Goal: Information Seeking & Learning: Learn about a topic

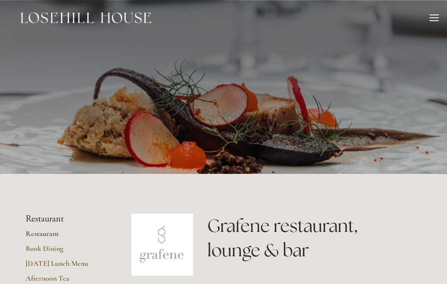
click at [439, 14] on header "Rooms Rooms Your Stay Book a stay Offers Spa" at bounding box center [223, 18] width 447 height 36
click at [426, 19] on div "Rooms Rooms Your Stay Book a stay Offers Spa About" at bounding box center [223, 18] width 430 height 36
click at [437, 17] on div at bounding box center [433, 17] width 9 height 1
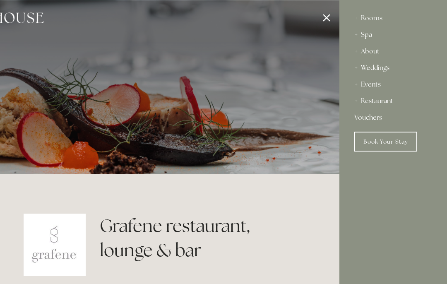
click at [390, 135] on link "Book Your Stay" at bounding box center [385, 142] width 63 height 20
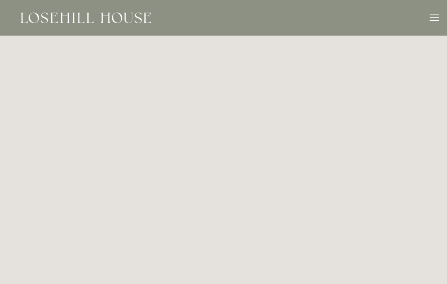
click at [436, 19] on div at bounding box center [433, 18] width 9 height 9
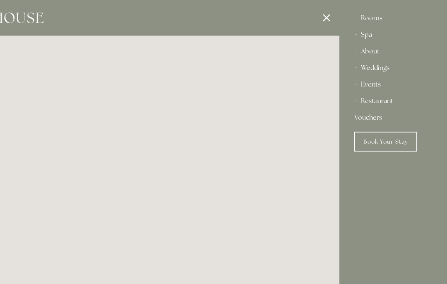
click at [373, 35] on div "Spa" at bounding box center [393, 34] width 78 height 17
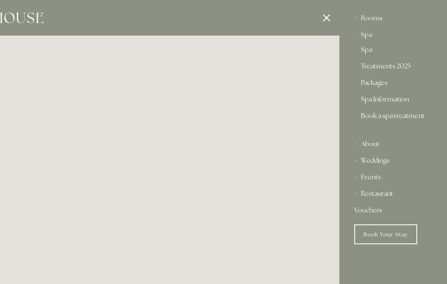
click at [396, 98] on link "Spa Information" at bounding box center [393, 101] width 65 height 10
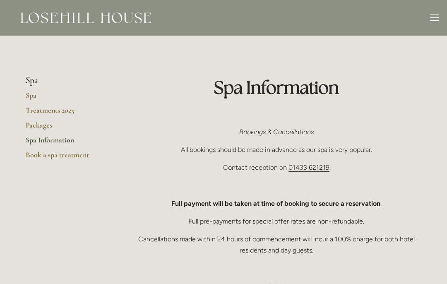
click at [39, 130] on link "Packages" at bounding box center [65, 127] width 79 height 15
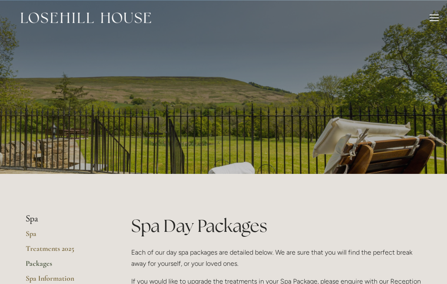
click at [434, 18] on div at bounding box center [433, 17] width 9 height 1
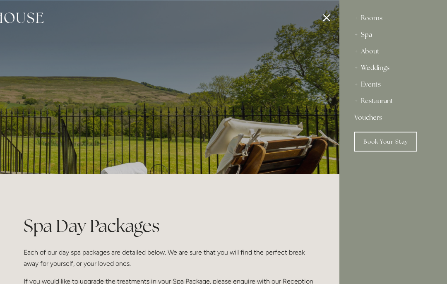
click at [53, 103] on div at bounding box center [115, 142] width 447 height 284
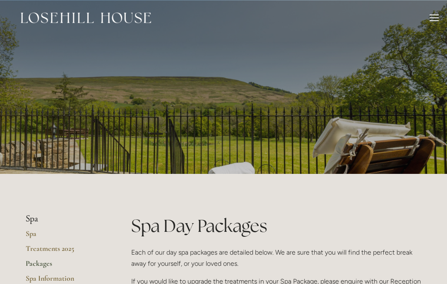
click at [37, 17] on img at bounding box center [86, 17] width 130 height 11
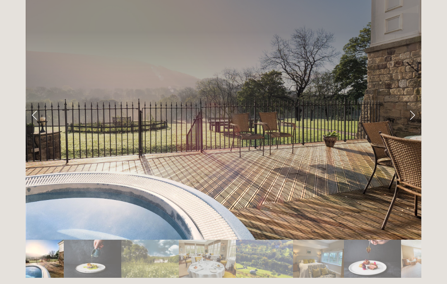
scroll to position [1375, 0]
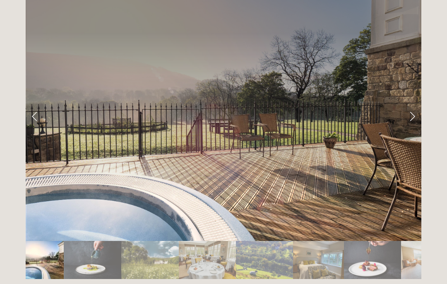
click at [413, 103] on link "Next Slide" at bounding box center [412, 115] width 18 height 25
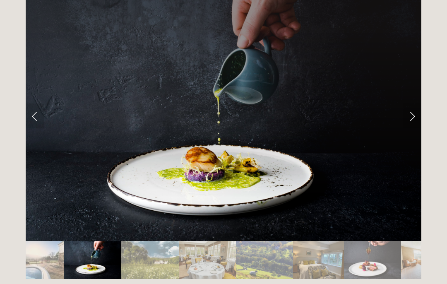
click at [416, 103] on link "Next Slide" at bounding box center [412, 115] width 18 height 25
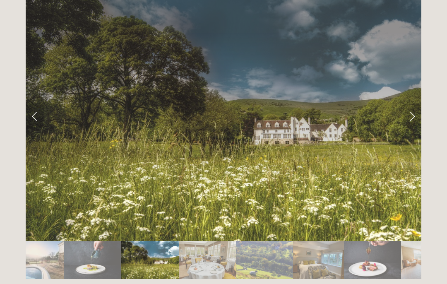
click at [412, 103] on link "Next Slide" at bounding box center [412, 115] width 18 height 25
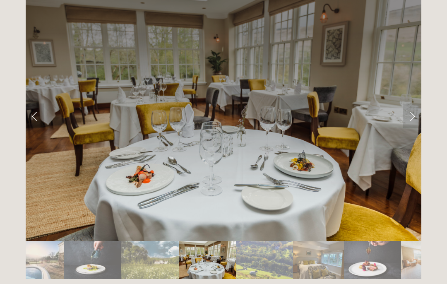
click at [414, 103] on link "Next Slide" at bounding box center [412, 115] width 18 height 25
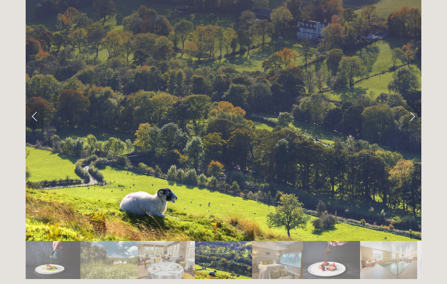
click at [415, 103] on link "Next Slide" at bounding box center [412, 115] width 18 height 25
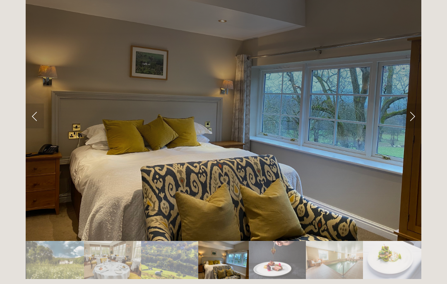
click at [413, 103] on link "Next Slide" at bounding box center [412, 115] width 18 height 25
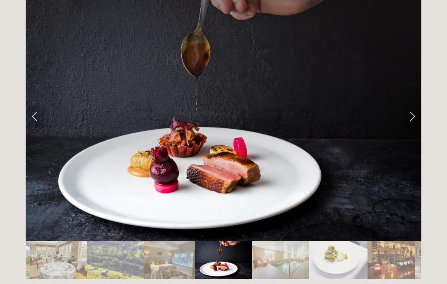
click at [414, 103] on link "Next Slide" at bounding box center [412, 115] width 18 height 25
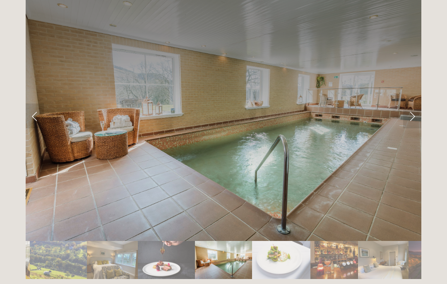
click at [413, 103] on link "Next Slide" at bounding box center [412, 115] width 18 height 25
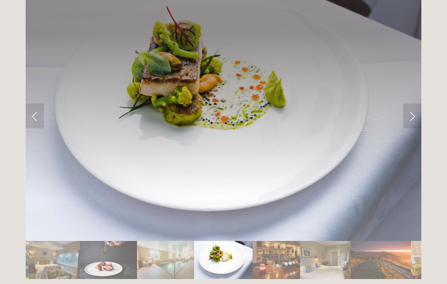
click at [412, 103] on link "Next Slide" at bounding box center [412, 115] width 18 height 25
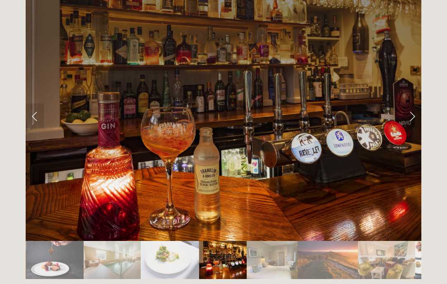
click at [410, 103] on link "Next Slide" at bounding box center [412, 115] width 18 height 25
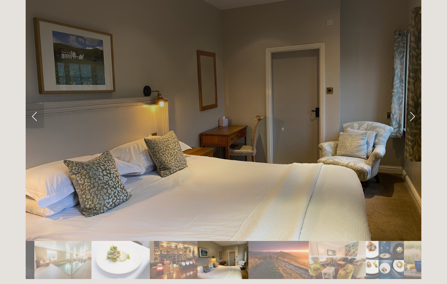
click at [411, 103] on link "Next Slide" at bounding box center [412, 115] width 18 height 25
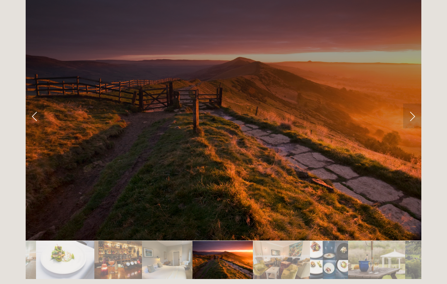
click at [410, 103] on link "Next Slide" at bounding box center [412, 115] width 18 height 25
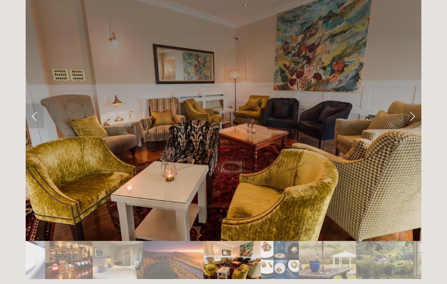
click at [410, 103] on link "Next Slide" at bounding box center [412, 115] width 18 height 25
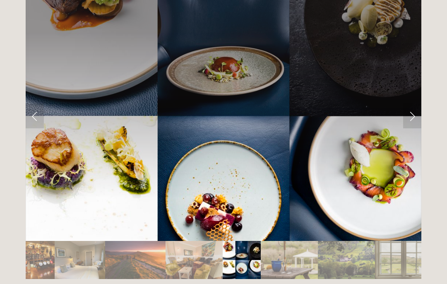
click at [412, 103] on link "Next Slide" at bounding box center [412, 115] width 18 height 25
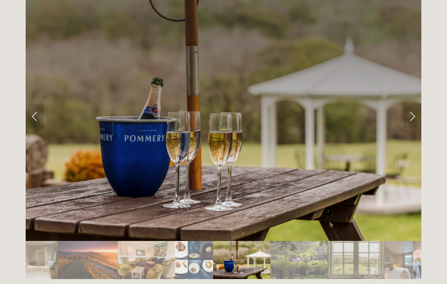
click at [410, 103] on link "Next Slide" at bounding box center [412, 115] width 18 height 25
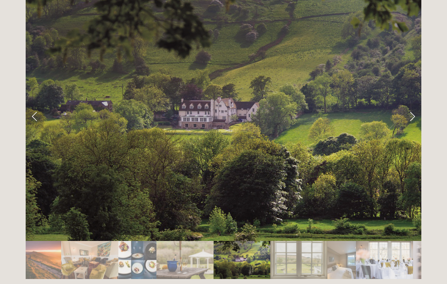
click at [412, 103] on link "Next Slide" at bounding box center [412, 115] width 18 height 25
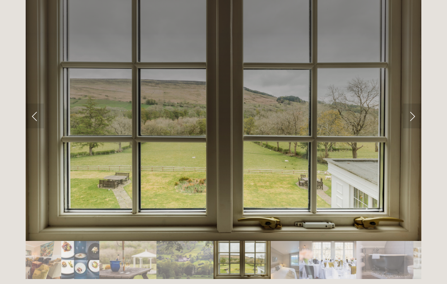
click at [413, 103] on link "Next Slide" at bounding box center [412, 115] width 18 height 25
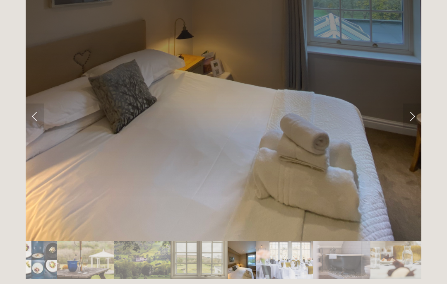
click at [414, 103] on link "Next Slide" at bounding box center [412, 115] width 18 height 25
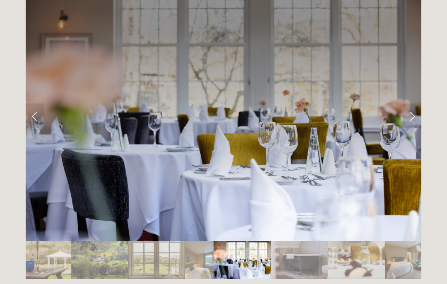
click at [413, 103] on link "Next Slide" at bounding box center [412, 115] width 18 height 25
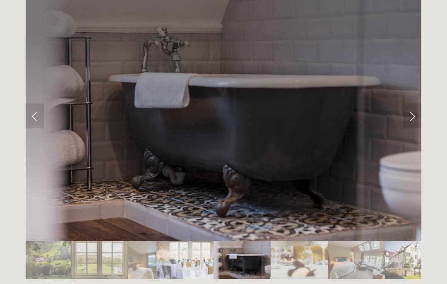
click at [411, 103] on link "Next Slide" at bounding box center [412, 115] width 18 height 25
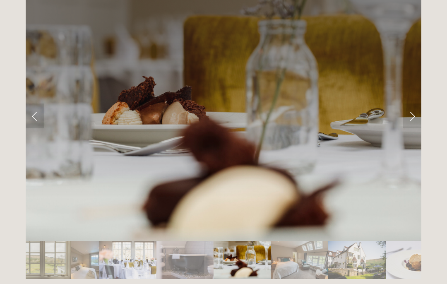
click at [412, 103] on link "Next Slide" at bounding box center [412, 115] width 18 height 25
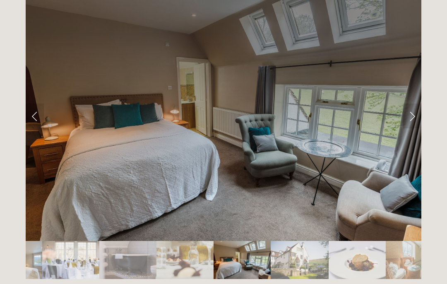
click at [411, 103] on link "Next Slide" at bounding box center [412, 115] width 18 height 25
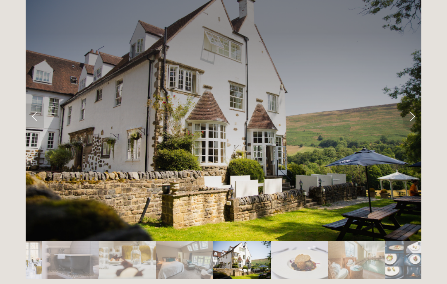
click at [410, 103] on link "Next Slide" at bounding box center [412, 115] width 18 height 25
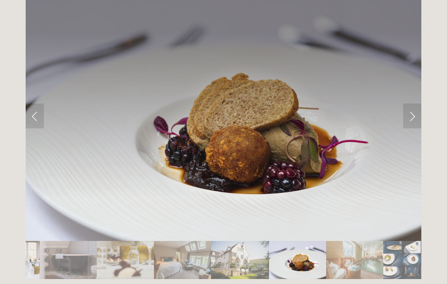
click at [415, 103] on link "Next Slide" at bounding box center [412, 115] width 18 height 25
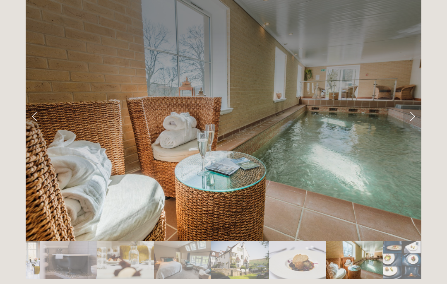
click at [414, 103] on link "Next Slide" at bounding box center [412, 115] width 18 height 25
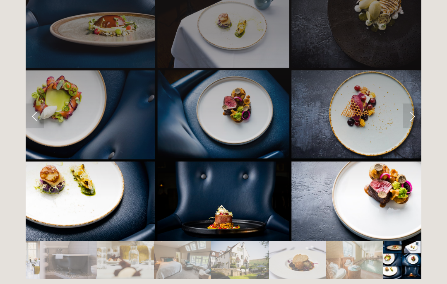
click at [418, 103] on link "Next Slide" at bounding box center [412, 115] width 18 height 25
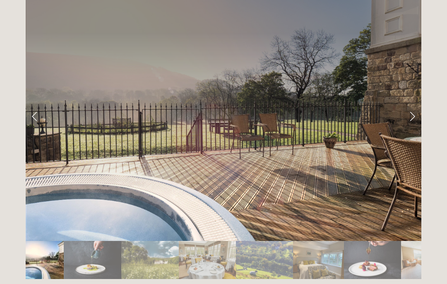
click at [412, 103] on link "Next Slide" at bounding box center [412, 115] width 18 height 25
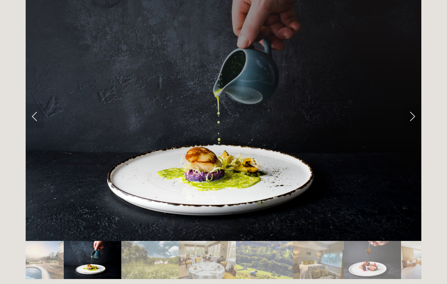
click at [411, 103] on link "Next Slide" at bounding box center [412, 115] width 18 height 25
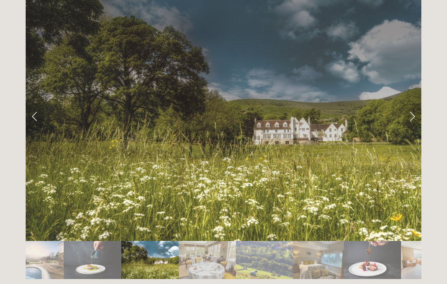
click at [410, 103] on link "Next Slide" at bounding box center [412, 115] width 18 height 25
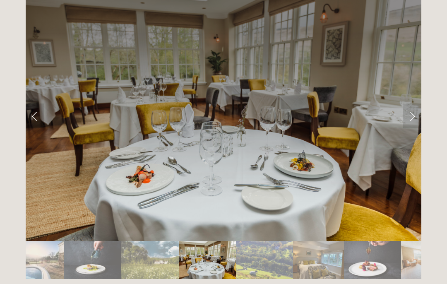
click at [409, 103] on link "Next Slide" at bounding box center [412, 115] width 18 height 25
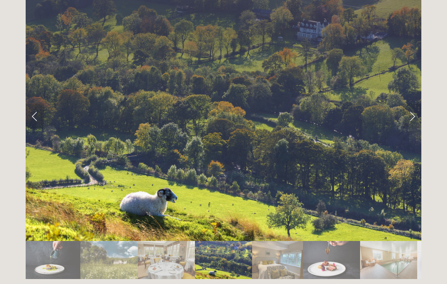
click at [412, 103] on link "Next Slide" at bounding box center [412, 115] width 18 height 25
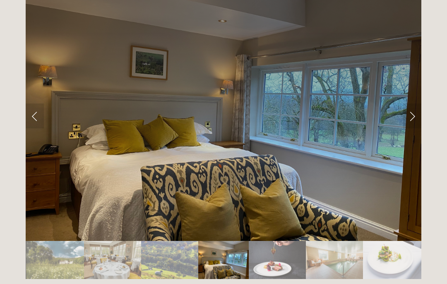
click at [414, 103] on link "Next Slide" at bounding box center [412, 115] width 18 height 25
